Goal: Obtain resource: Download file/media

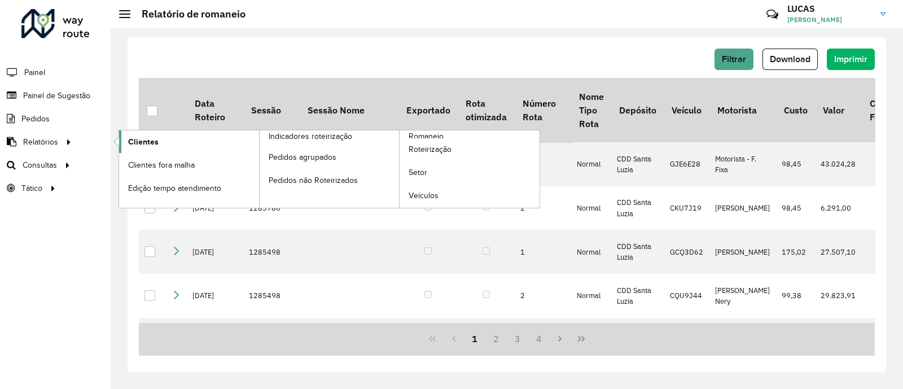
click at [165, 142] on link "Clientes" at bounding box center [189, 141] width 140 height 23
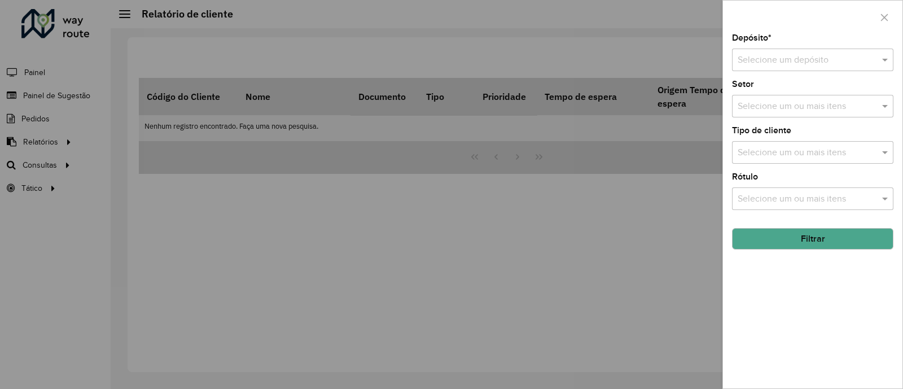
click at [792, 58] on input "text" at bounding box center [800, 61] width 127 height 14
click at [762, 100] on div "CDD Santa Luzia" at bounding box center [812, 92] width 160 height 19
click at [0, 0] on div "Aguarde..." at bounding box center [0, 0] width 0 height 0
click at [824, 245] on button "Filtrar" at bounding box center [812, 238] width 161 height 21
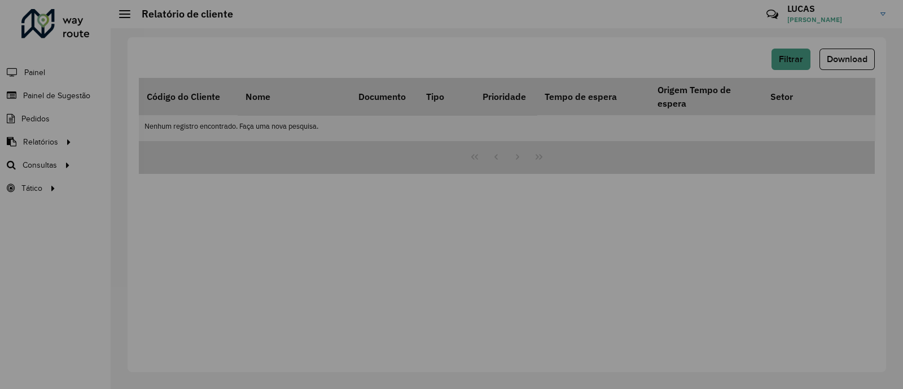
click at [0, 0] on div "Aguarde..." at bounding box center [0, 0] width 0 height 0
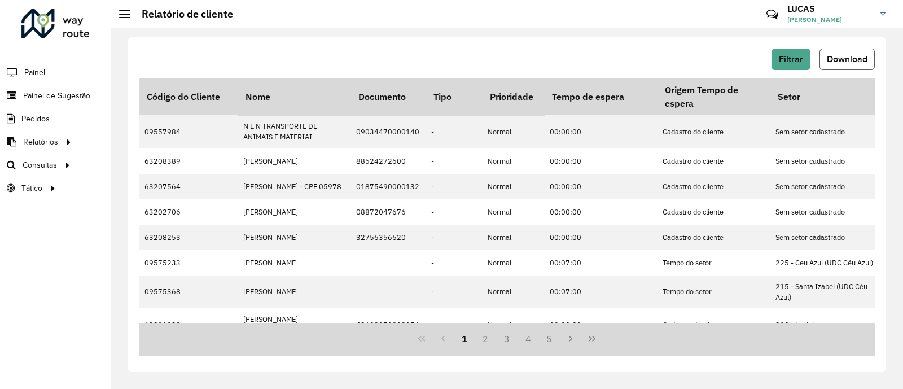
click at [842, 67] on button "Download" at bounding box center [846, 59] width 55 height 21
